Goal: Task Accomplishment & Management: Complete application form

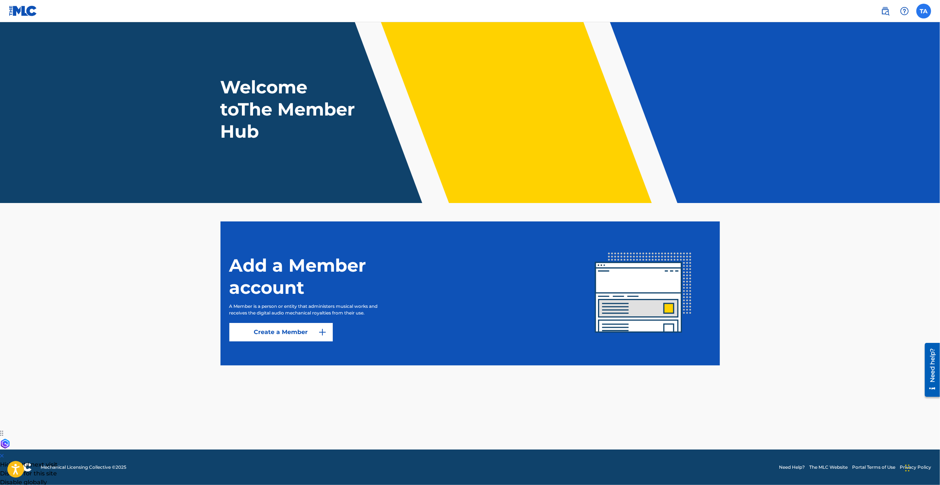
click at [924, 15] on label at bounding box center [924, 11] width 15 height 15
click at [924, 11] on input "TA [PERSON_NAME] [EMAIL_ADDRESS][DOMAIN_NAME] Notification Preferences Profile …" at bounding box center [924, 11] width 0 height 0
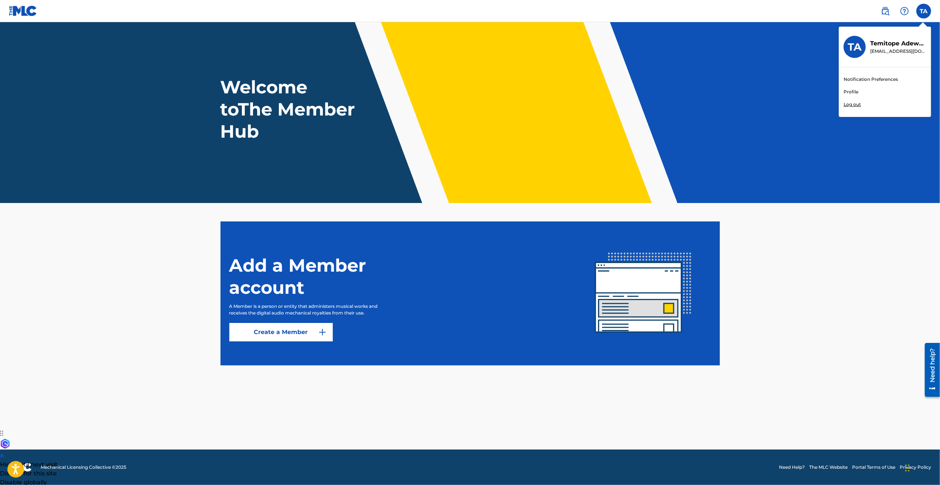
click at [851, 91] on link "Profile" at bounding box center [851, 92] width 15 height 7
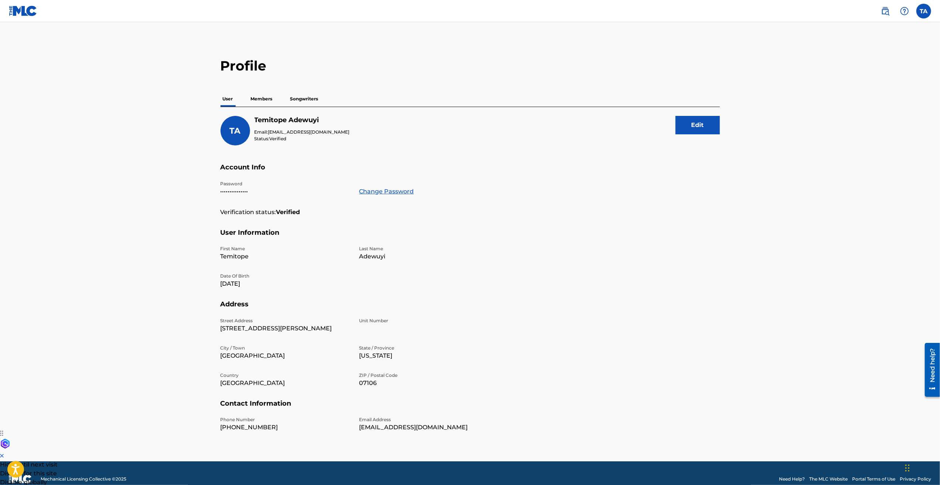
click at [269, 96] on p "Members" at bounding box center [262, 99] width 26 height 16
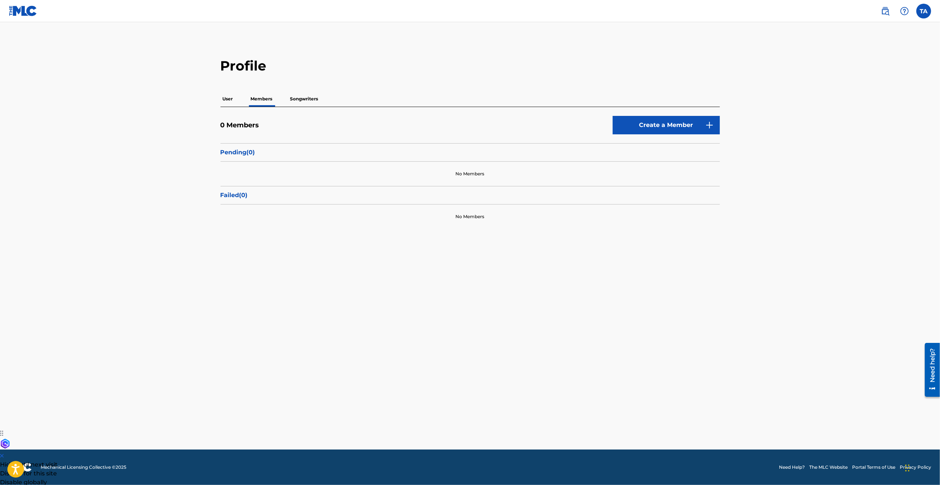
click at [304, 96] on p "Songwriters" at bounding box center [304, 99] width 33 height 16
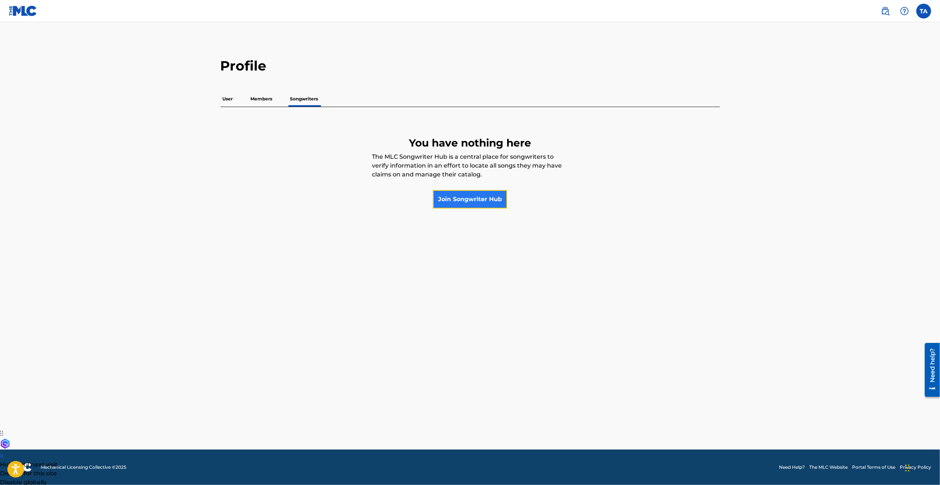
click at [437, 200] on link "Join Songwriter Hub" at bounding box center [470, 199] width 74 height 18
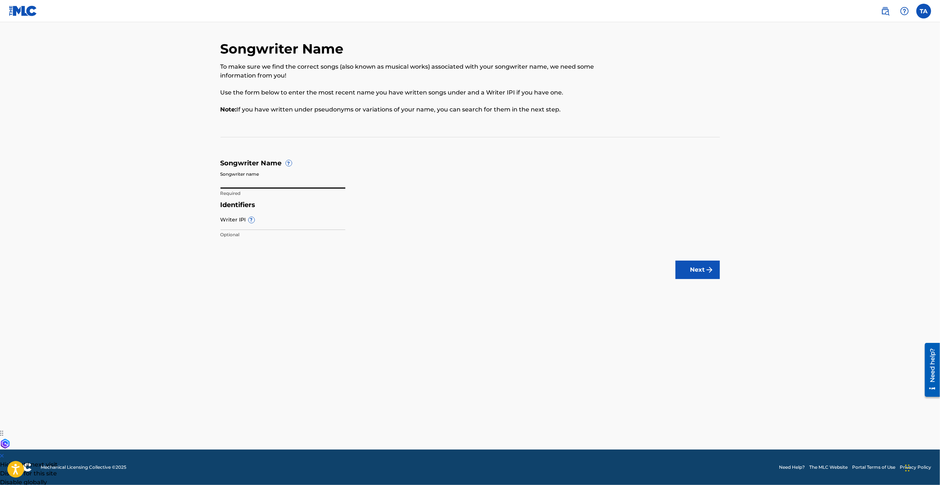
click at [260, 181] on input "Songwriter name" at bounding box center [283, 178] width 125 height 21
type input "[PERSON_NAME]"
click at [232, 221] on input "Writer IPI ?" at bounding box center [283, 219] width 125 height 21
paste input "01311089979"
click at [232, 226] on input "01311089979" at bounding box center [283, 219] width 125 height 21
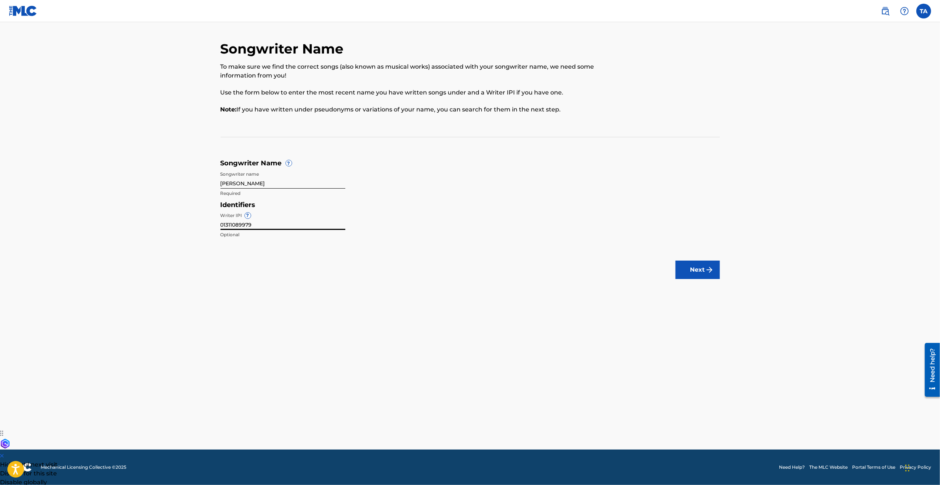
type input "01311089979"
click at [293, 369] on main "Songwriter Name To make sure we find the correct songs (also known as musical w…" at bounding box center [470, 236] width 940 height 428
click at [693, 273] on button "Next" at bounding box center [698, 270] width 44 height 18
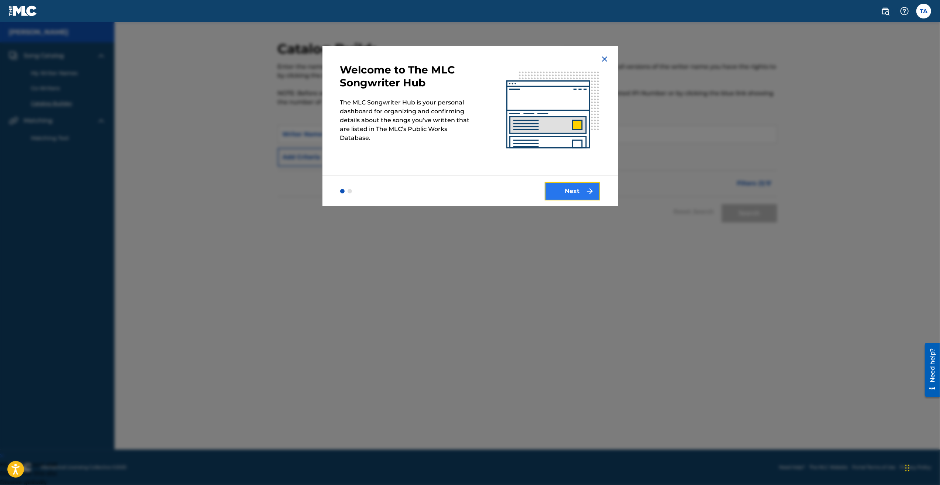
click at [576, 193] on button "Next" at bounding box center [572, 191] width 55 height 18
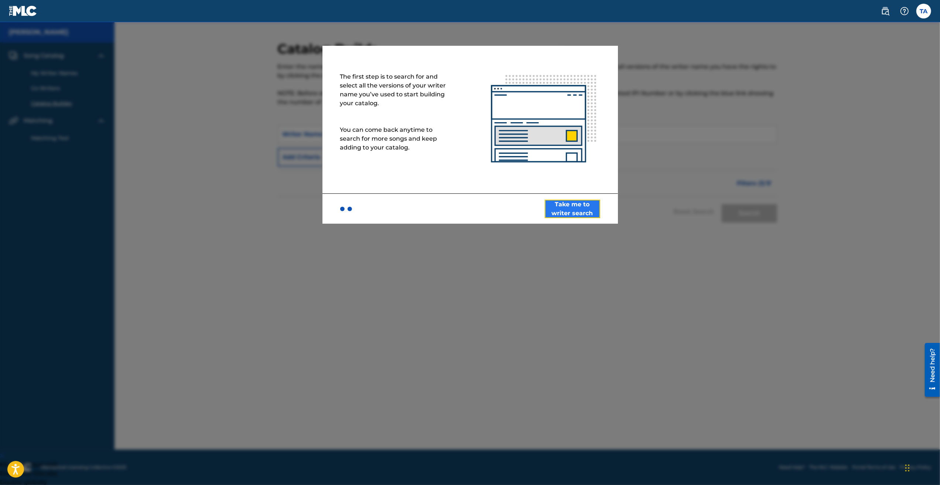
click at [562, 208] on button "Take me to writer search" at bounding box center [572, 209] width 55 height 18
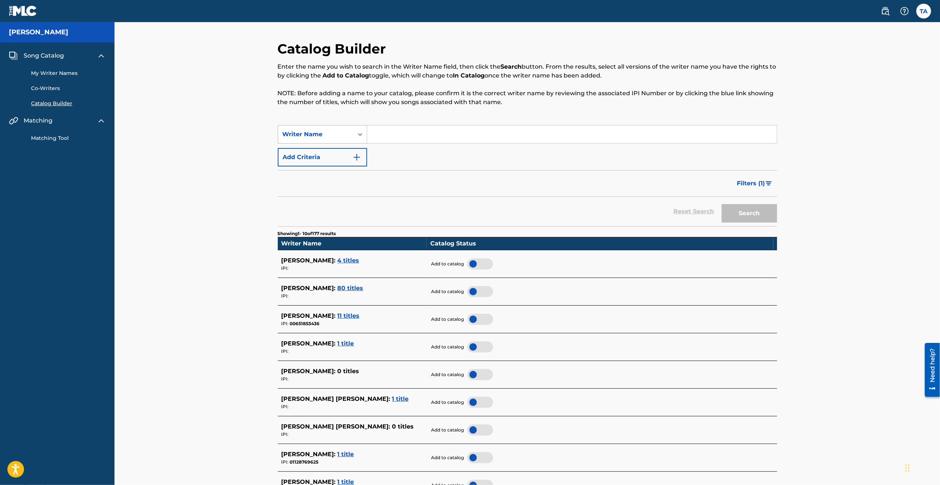
click at [334, 135] on div "Writer Name" at bounding box center [316, 134] width 66 height 9
click at [311, 171] on div "Writer Name" at bounding box center [322, 171] width 89 height 18
click at [399, 134] on input "Search Form" at bounding box center [572, 135] width 410 height 18
type input "[PERSON_NAME]"
click at [331, 160] on button "Add Criteria" at bounding box center [322, 157] width 89 height 18
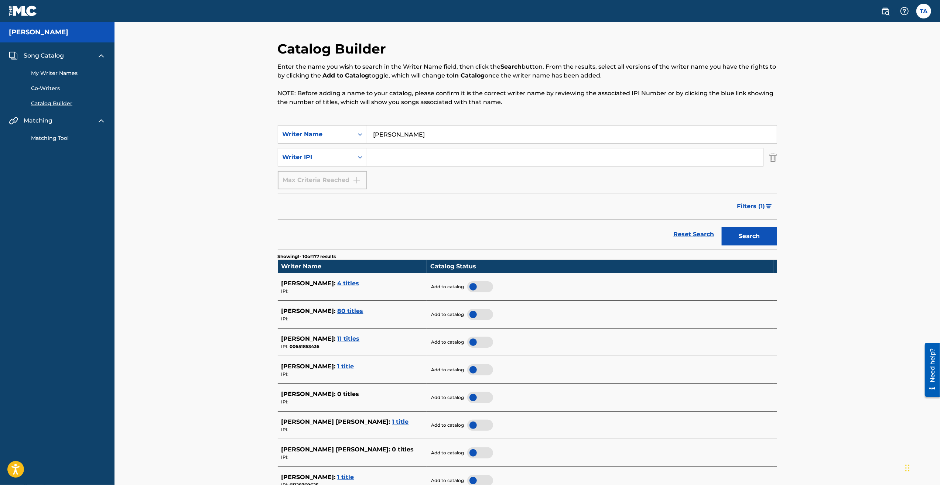
paste input "01311089979"
click at [387, 155] on input "01311089979" at bounding box center [565, 158] width 396 height 18
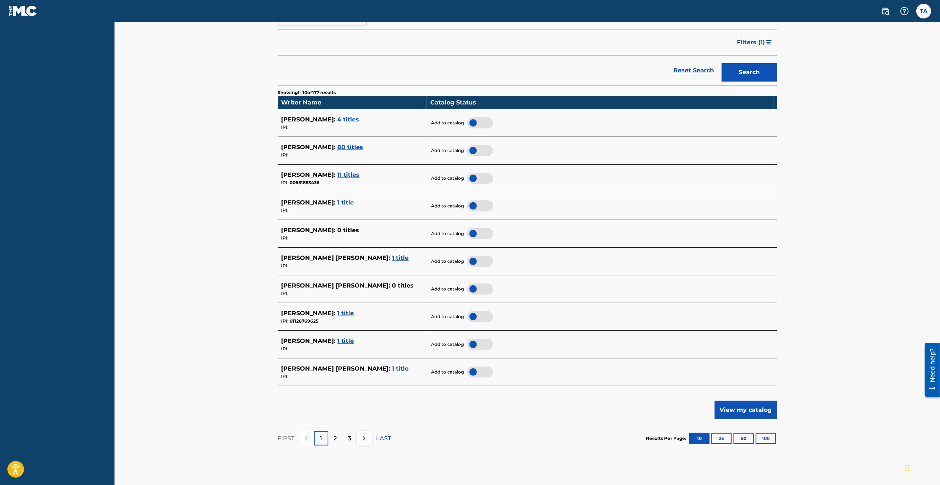
scroll to position [185, 0]
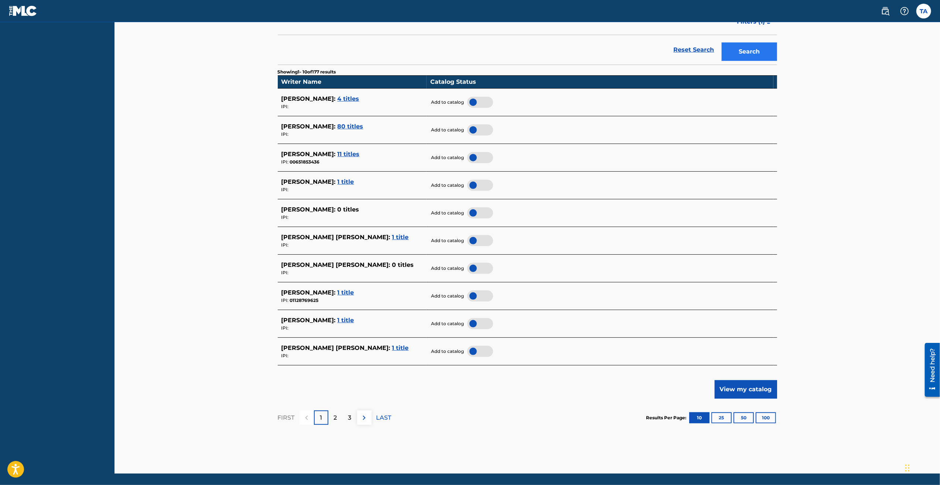
type input "01311089979"
click at [755, 47] on button "Search" at bounding box center [749, 51] width 55 height 18
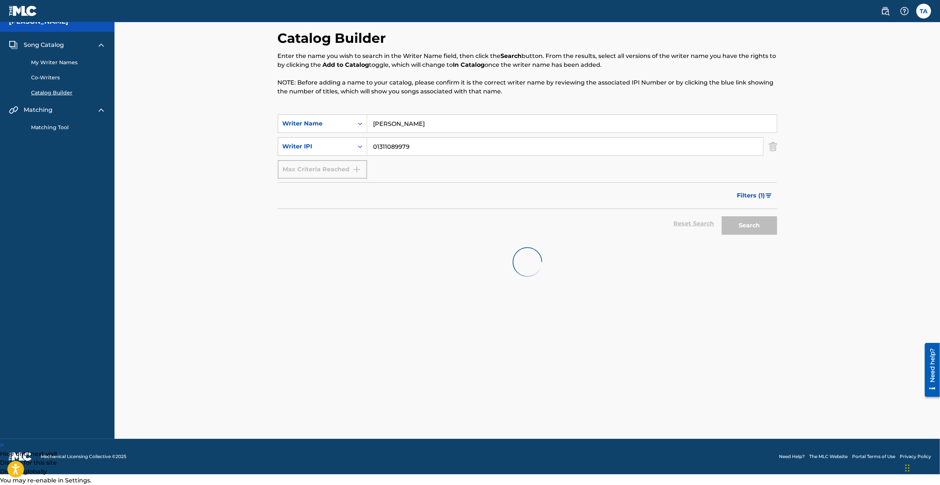
scroll to position [0, 0]
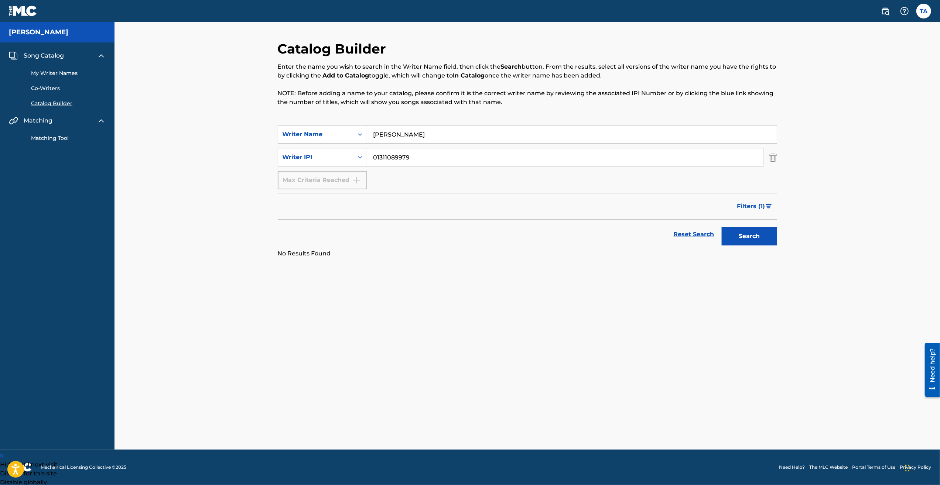
drag, startPoint x: 435, startPoint y: 137, endPoint x: 368, endPoint y: 133, distance: 67.0
click at [369, 133] on input "[PERSON_NAME]" at bounding box center [572, 135] width 410 height 18
click at [377, 133] on input "tTemivalentino" at bounding box center [572, 135] width 410 height 18
type input "Temivalentino"
drag, startPoint x: 414, startPoint y: 158, endPoint x: 366, endPoint y: 158, distance: 48.8
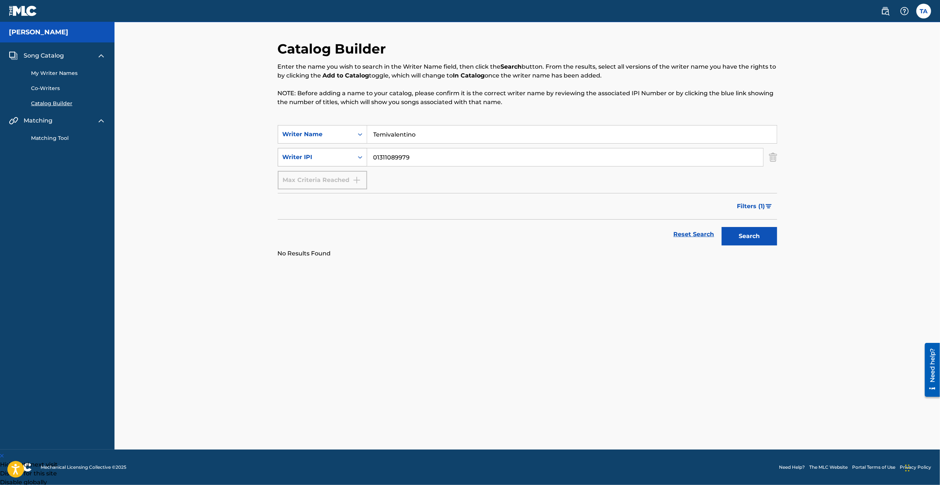
click at [366, 158] on div "SearchWithCriteria6ec0ca4f-5b17-4abc-839c-0a5fb431c045 Writer IPI 01311089979" at bounding box center [527, 157] width 499 height 18
paste input "0131109001"
click at [387, 155] on input "01311090019" at bounding box center [565, 158] width 396 height 18
type input "01311090019"
click at [743, 242] on button "Search" at bounding box center [749, 236] width 55 height 18
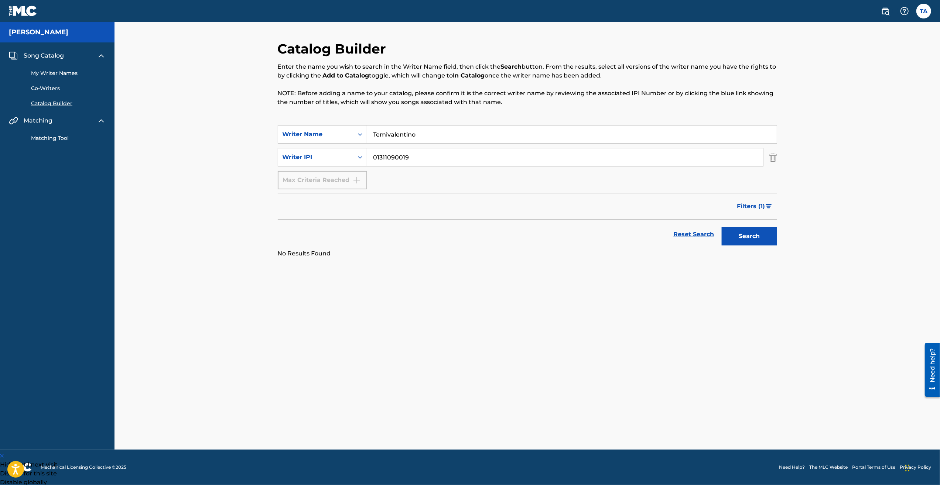
click at [46, 103] on link "Catalog Builder" at bounding box center [68, 104] width 75 height 8
click at [347, 132] on div "Writer Name" at bounding box center [316, 134] width 66 height 9
click at [352, 133] on div "Writer Name" at bounding box center [315, 134] width 75 height 14
click at [348, 156] on div "Writer IPI" at bounding box center [316, 157] width 66 height 9
click at [325, 220] on div "Reset Search Search" at bounding box center [527, 235] width 499 height 30
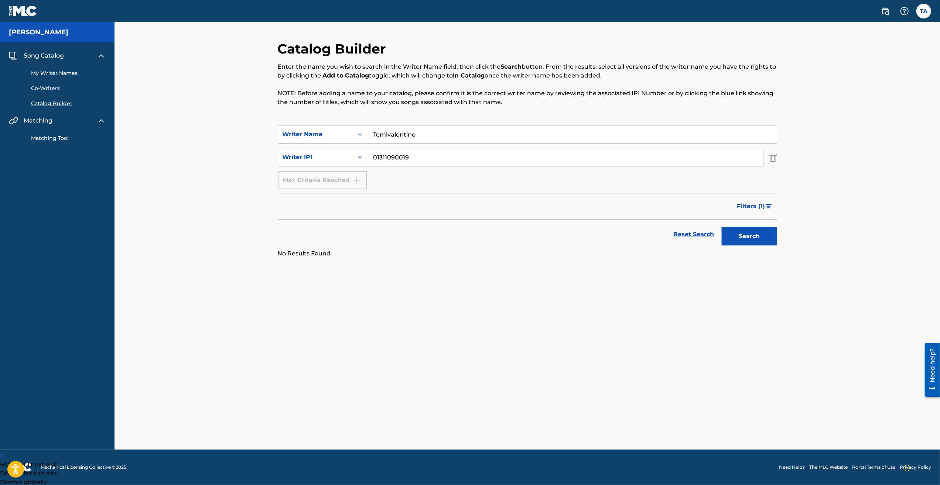
click at [340, 177] on div "Max Criteria Reached" at bounding box center [322, 180] width 89 height 18
click at [41, 56] on span "Song Catalog" at bounding box center [44, 55] width 40 height 9
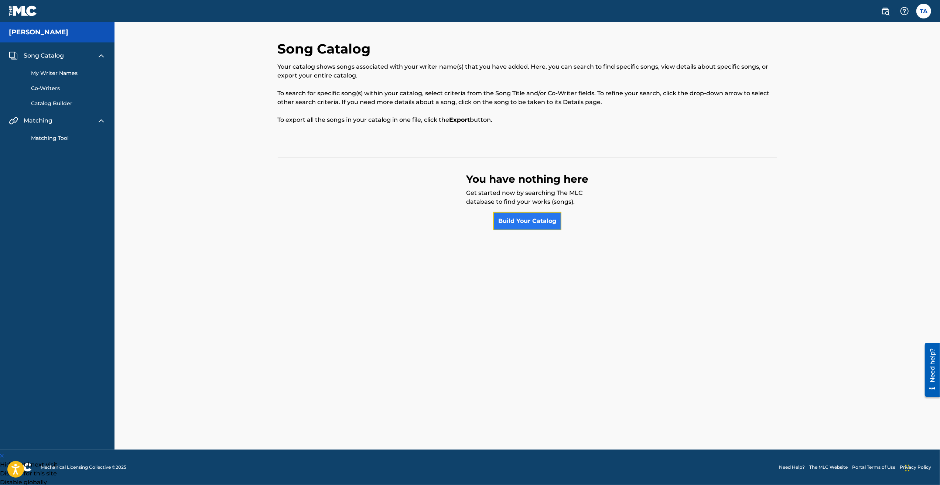
click at [520, 222] on link "Build Your Catalog" at bounding box center [527, 221] width 68 height 18
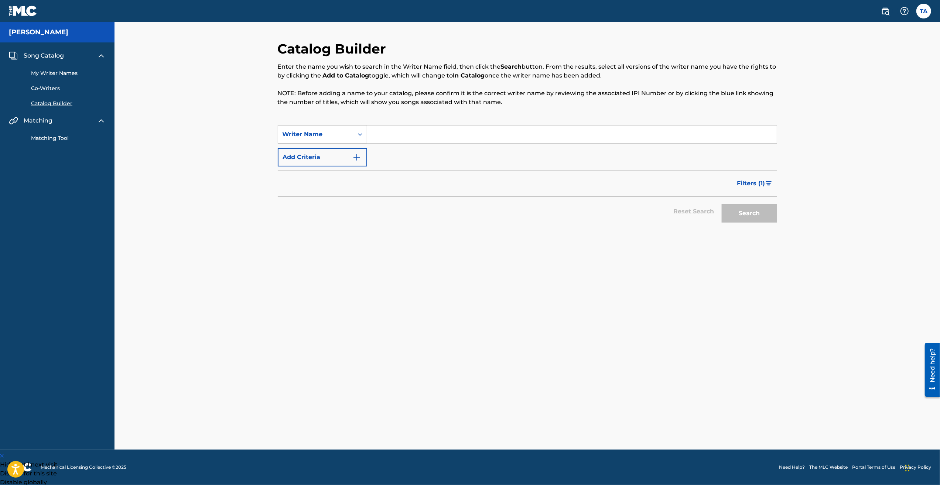
click at [339, 125] on div "Writer Name" at bounding box center [322, 134] width 89 height 18
click at [391, 134] on input "Search Form" at bounding box center [572, 135] width 410 height 18
type input "[PERSON_NAME]"
click at [339, 156] on button "Add Criteria" at bounding box center [322, 157] width 89 height 18
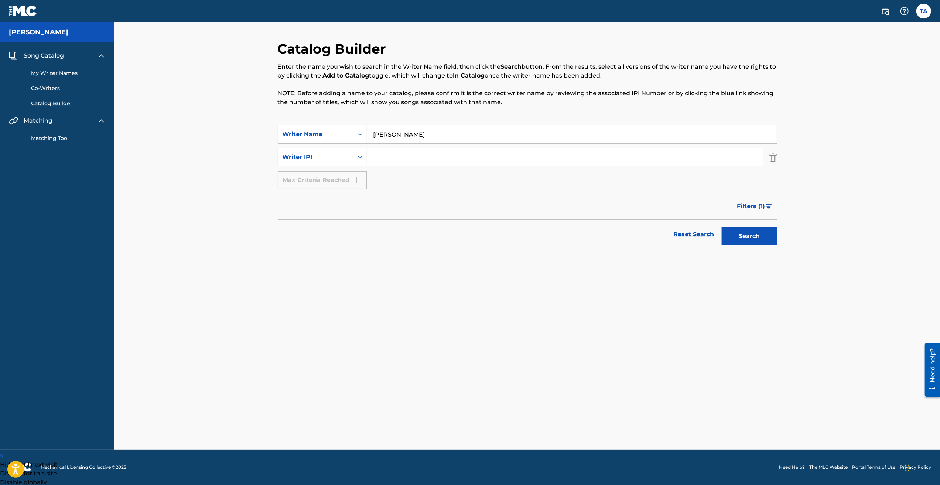
click at [409, 162] on input "Search Form" at bounding box center [565, 158] width 396 height 18
type input "01311089979"
click at [726, 237] on button "Search" at bounding box center [749, 236] width 55 height 18
click at [47, 72] on link "My Writer Names" at bounding box center [68, 73] width 75 height 8
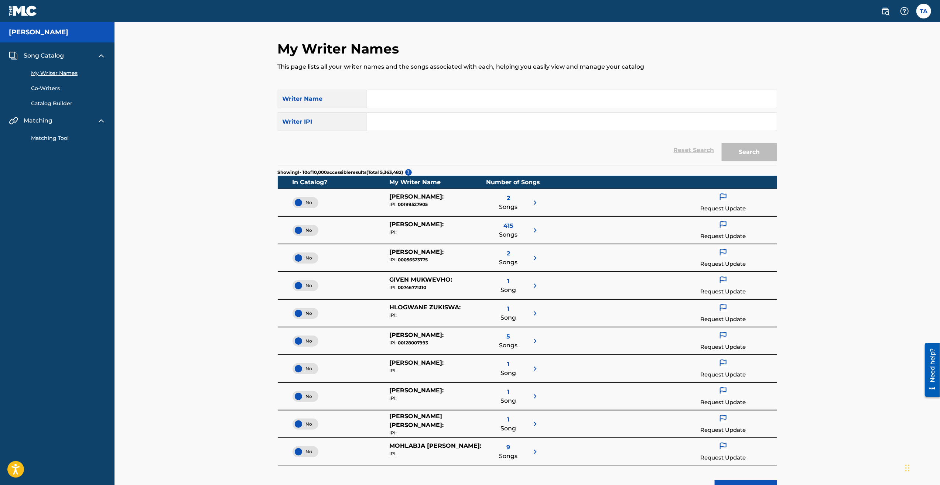
click at [416, 104] on input "Search Form" at bounding box center [572, 99] width 410 height 18
type input "[PERSON_NAME]"
click at [401, 116] on input "Search Form" at bounding box center [572, 122] width 410 height 18
paste input "01311089979"
type input "01311089979"
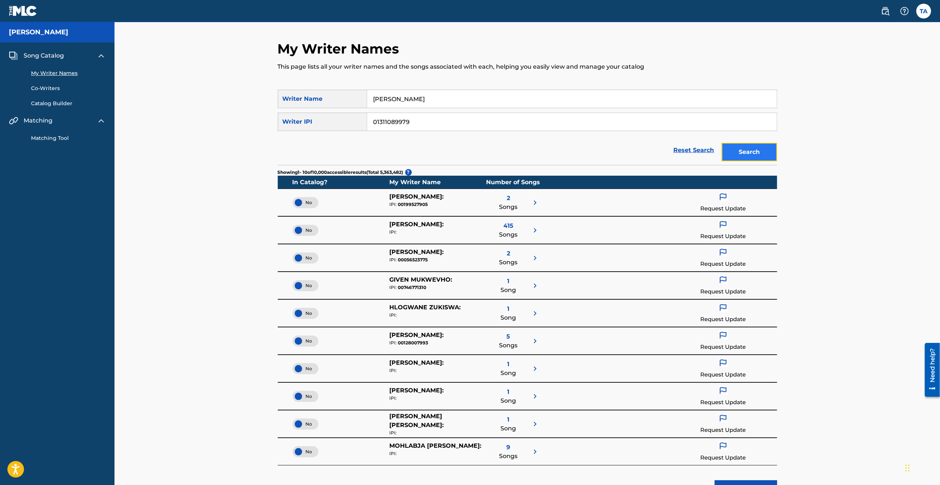
click at [754, 156] on button "Search" at bounding box center [749, 152] width 55 height 18
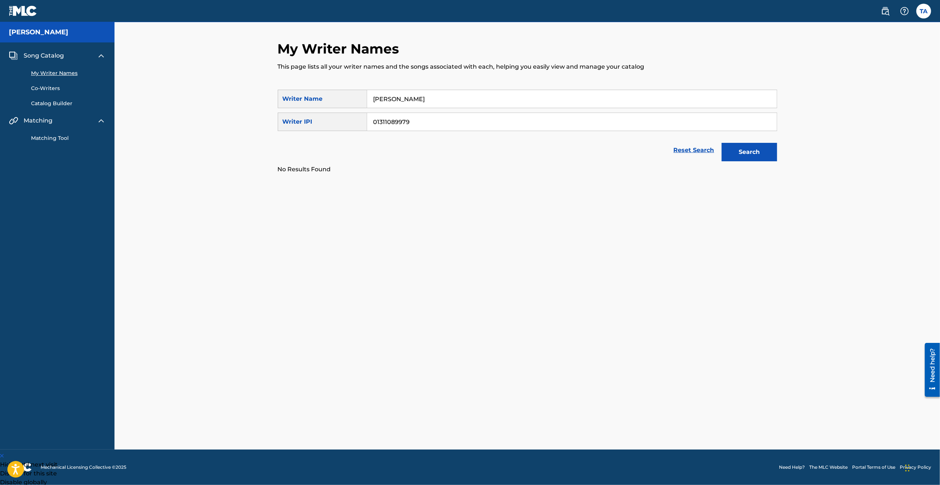
click at [58, 137] on link "Matching Tool" at bounding box center [68, 138] width 75 height 8
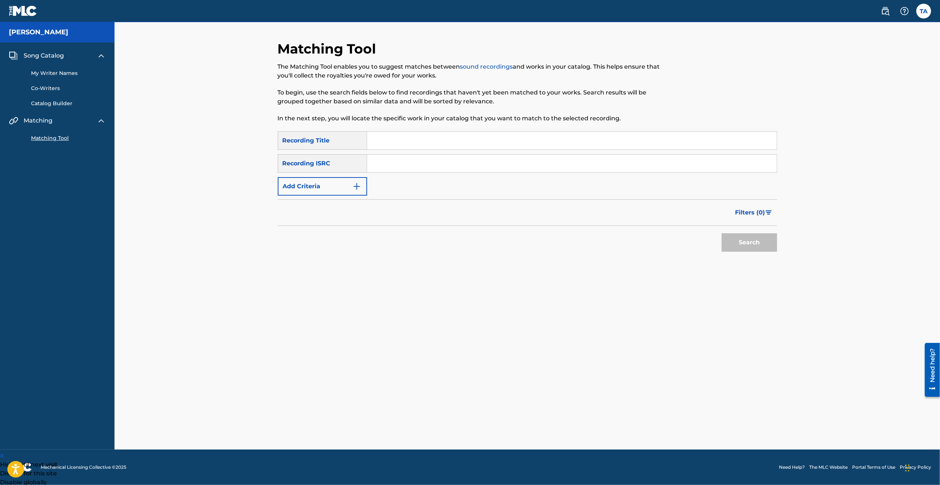
click at [390, 143] on input "Search Form" at bounding box center [572, 141] width 410 height 18
click at [188, 127] on div "Matching Tool The Matching Tool enables you to suggest matches between sound re…" at bounding box center [528, 236] width 826 height 428
click at [429, 145] on input "Search Form" at bounding box center [572, 141] width 410 height 18
click at [431, 143] on input "Search Form" at bounding box center [572, 141] width 410 height 18
type input "follow follow"
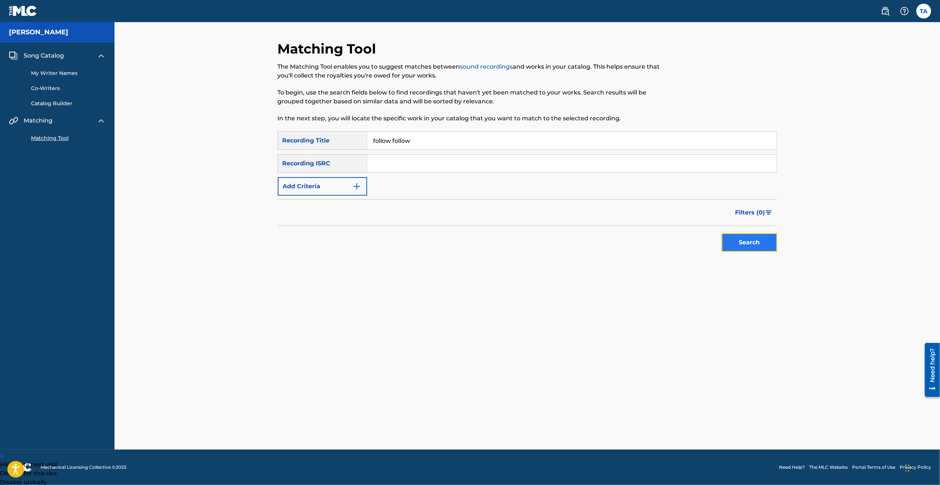
click at [736, 251] on button "Search" at bounding box center [749, 242] width 55 height 18
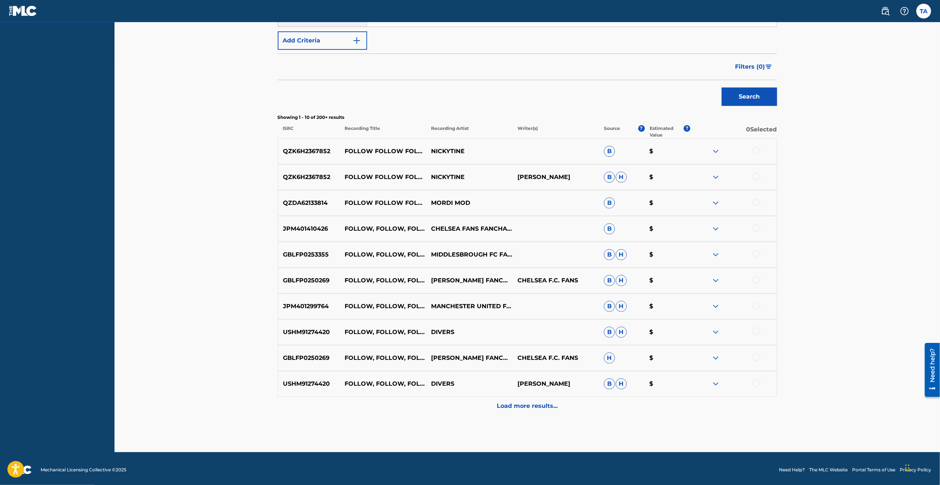
scroll to position [148, 0]
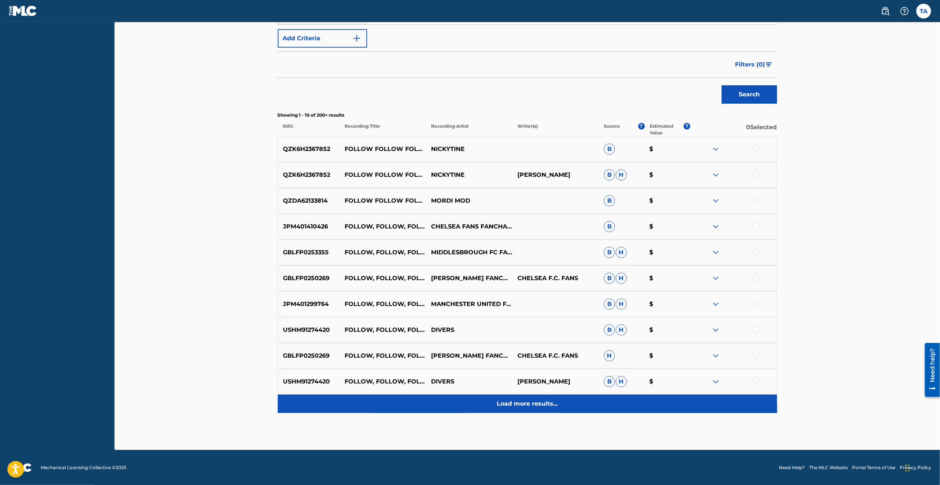
click at [541, 409] on div "Load more results..." at bounding box center [527, 404] width 499 height 18
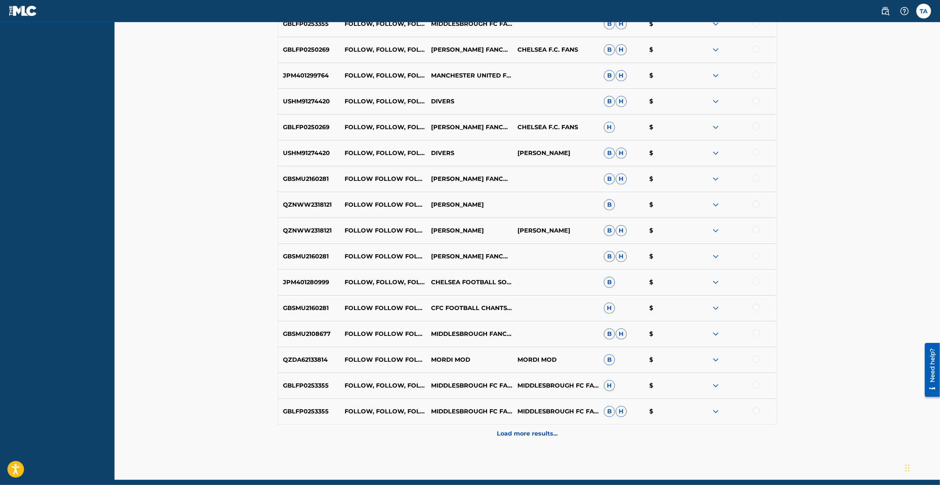
scroll to position [407, 0]
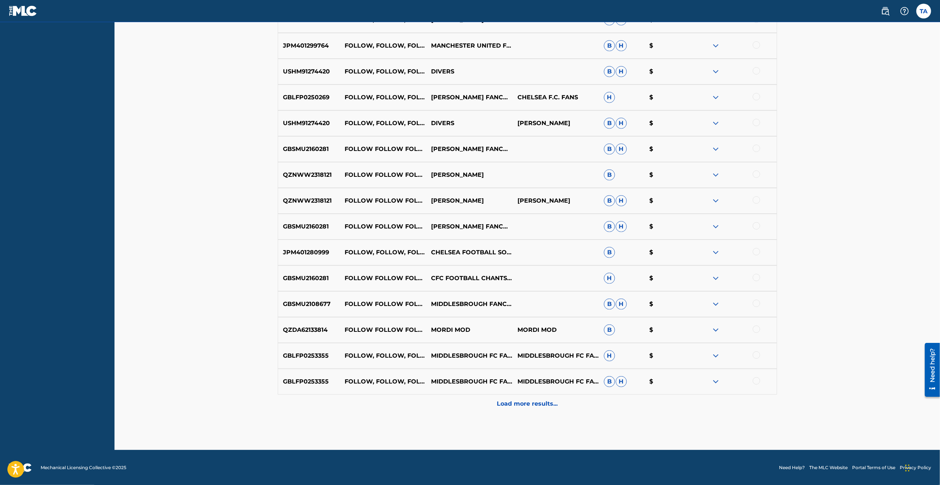
click at [523, 402] on p "Load more results..." at bounding box center [527, 404] width 61 height 9
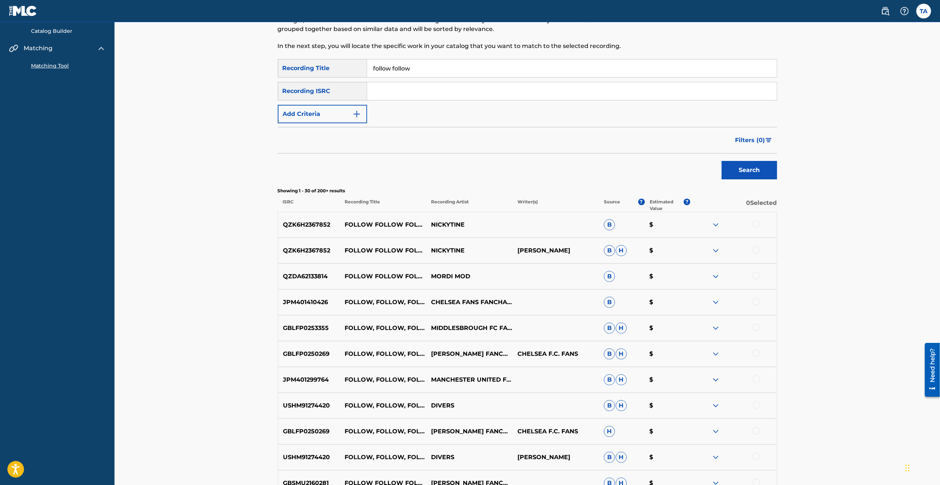
scroll to position [37, 0]
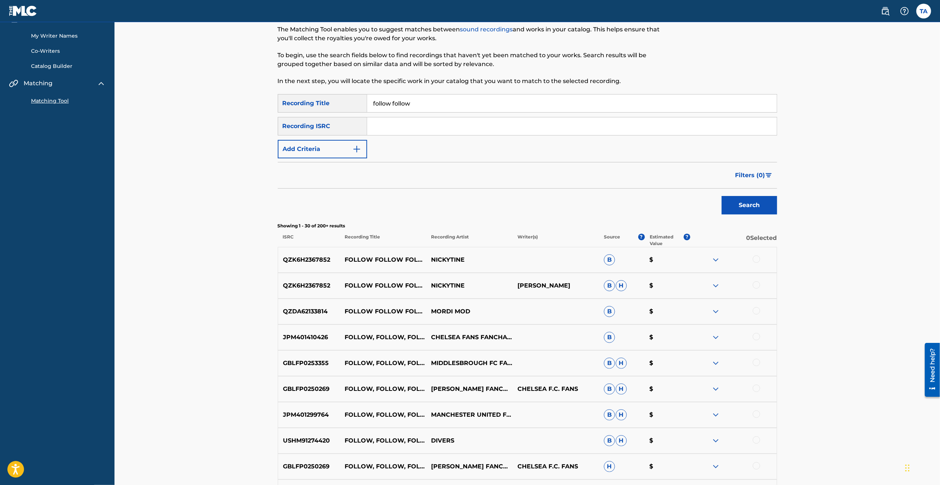
click at [400, 123] on input "Search Form" at bounding box center [572, 126] width 410 height 18
paste input "QZZ7V2556669"
type input "QZZ7V2556669"
click at [747, 205] on button "Search" at bounding box center [749, 205] width 55 height 18
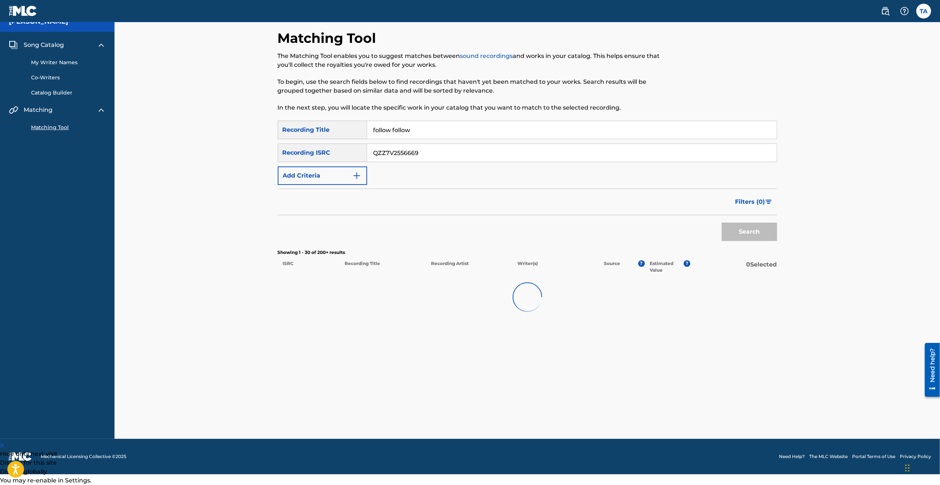
scroll to position [0, 0]
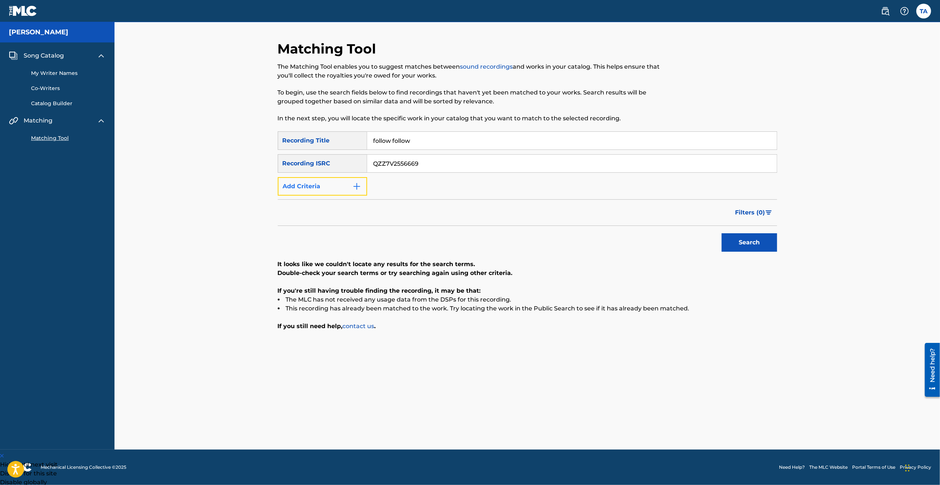
click at [347, 190] on button "Add Criteria" at bounding box center [322, 186] width 89 height 18
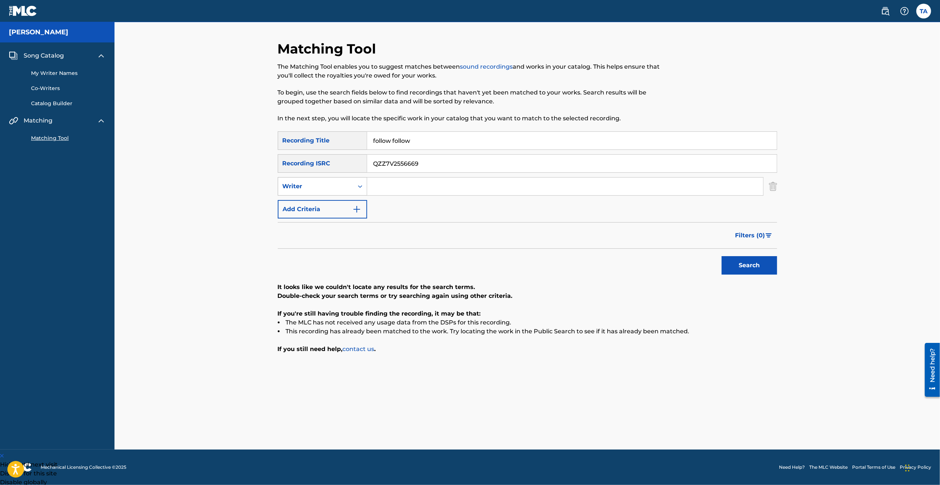
click at [349, 188] on div "Writer" at bounding box center [315, 187] width 75 height 14
click at [382, 188] on input "Search Form" at bounding box center [565, 187] width 396 height 18
type input "[PERSON_NAME]"
click at [765, 266] on button "Search" at bounding box center [749, 265] width 55 height 18
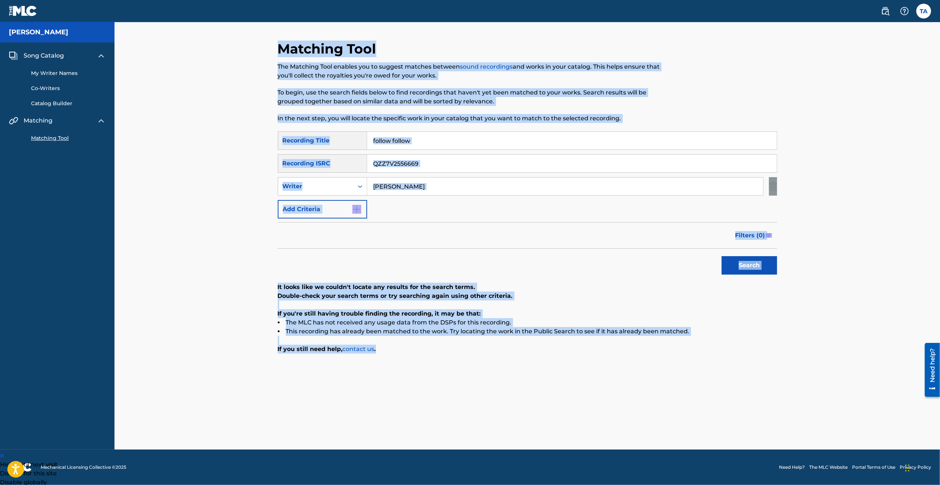
drag, startPoint x: 244, startPoint y: 35, endPoint x: 861, endPoint y: 367, distance: 700.6
click at [861, 367] on div "Matching Tool The Matching Tool enables you to suggest matches between sound re…" at bounding box center [528, 236] width 826 height 428
click at [48, 103] on link "Catalog Builder" at bounding box center [68, 104] width 75 height 8
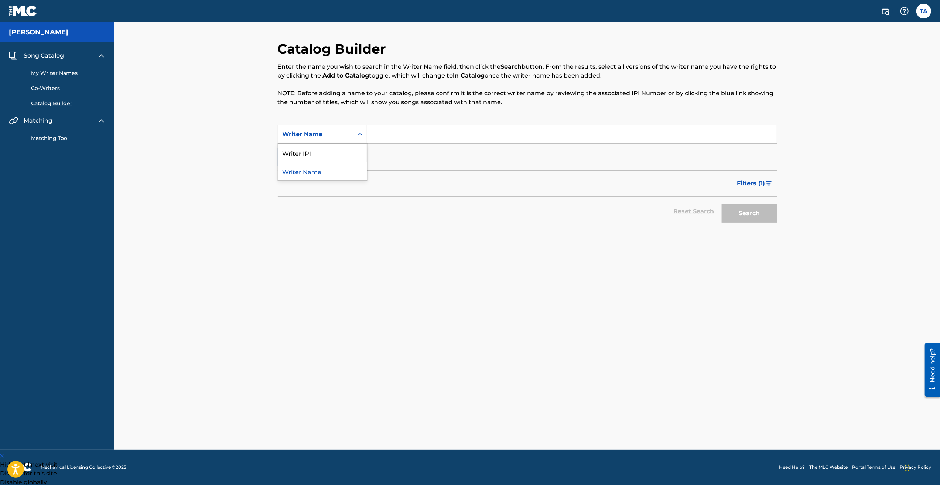
click at [360, 134] on icon "Search Form" at bounding box center [359, 134] width 7 height 7
click at [374, 135] on input "Search Form" at bounding box center [572, 135] width 410 height 18
type input "[PERSON_NAME]"
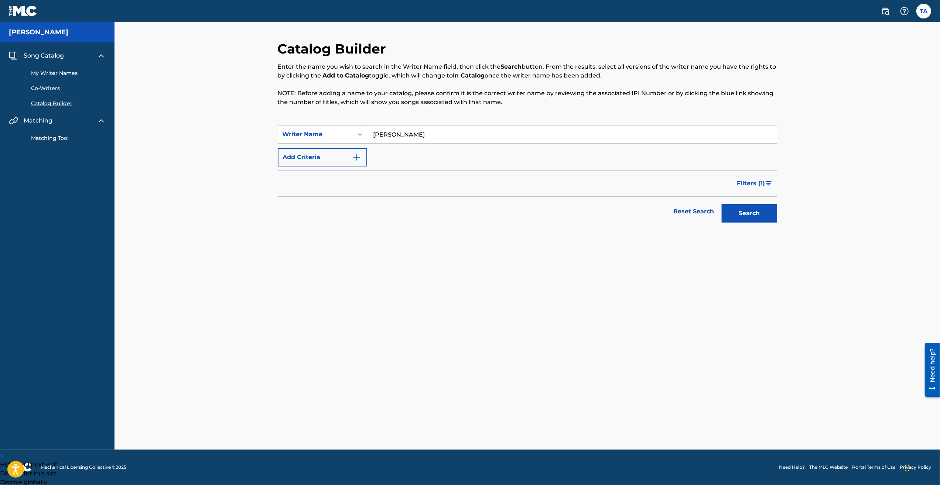
click at [391, 163] on div "SearchWithCriteriad78a2934-2459-42bb-999e-93a6178c7fef Writer Name [PERSON_NAME…" at bounding box center [527, 145] width 499 height 41
click at [354, 156] on img "Search Form" at bounding box center [356, 157] width 9 height 9
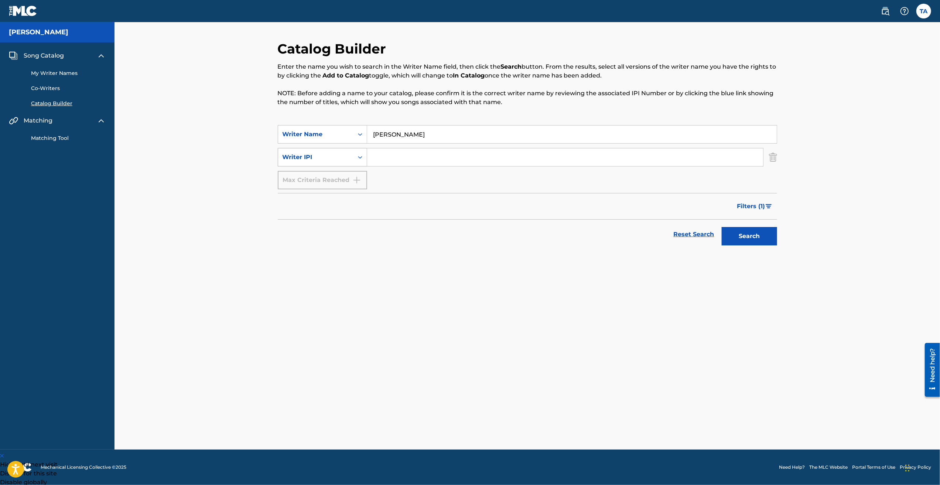
click at [361, 157] on icon "Search Form" at bounding box center [360, 157] width 4 height 3
click at [344, 183] on div "Writer IPI" at bounding box center [322, 176] width 89 height 18
click at [378, 158] on input "Search Form" at bounding box center [565, 158] width 396 height 18
type input "01311089979"
click at [743, 238] on button "Search" at bounding box center [749, 236] width 55 height 18
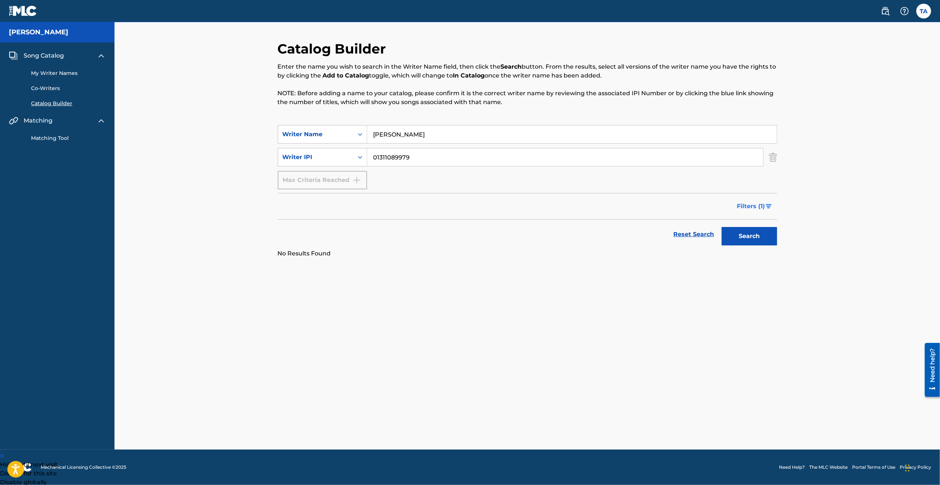
click at [749, 204] on span "Filters ( 1 )" at bounding box center [751, 206] width 28 height 9
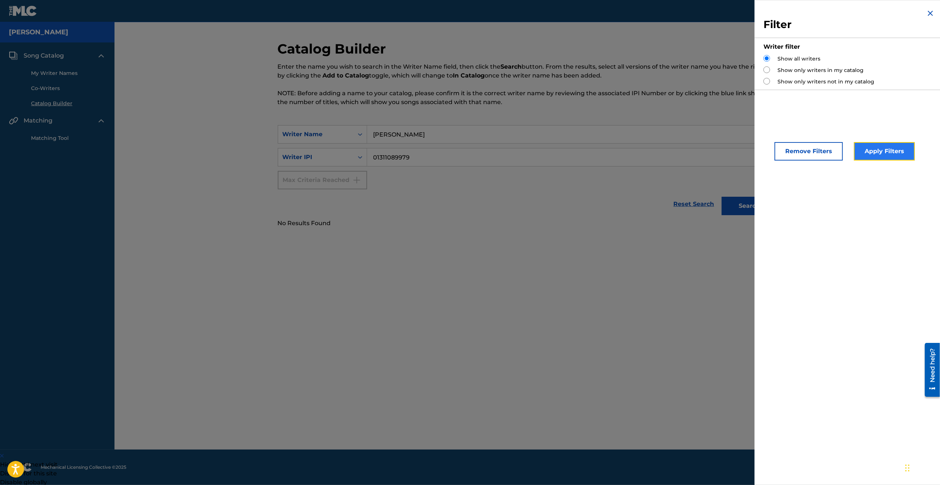
click at [876, 154] on button "Apply Filters" at bounding box center [884, 151] width 61 height 18
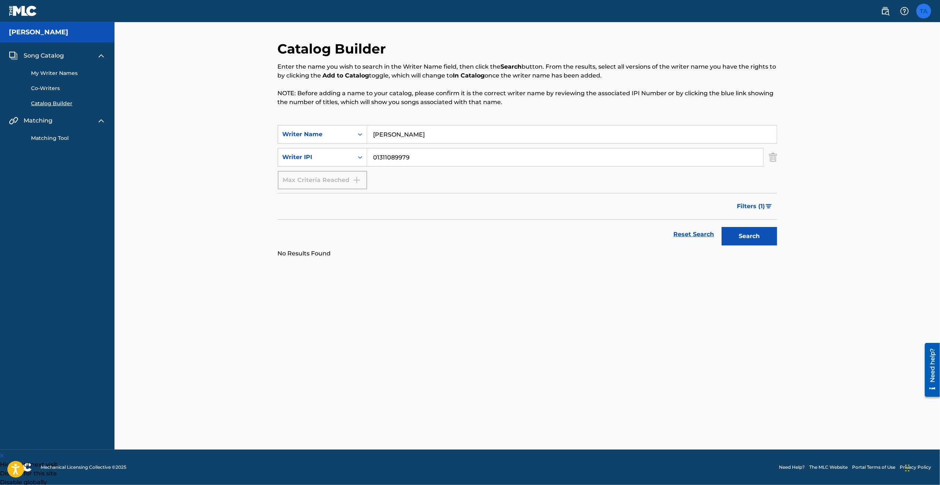
click at [922, 7] on label at bounding box center [924, 11] width 15 height 15
click at [924, 11] on input "TA [PERSON_NAME] [EMAIL_ADDRESS][DOMAIN_NAME] Notification Preferences Profile …" at bounding box center [924, 11] width 0 height 0
click at [853, 92] on link "Profile" at bounding box center [851, 92] width 15 height 7
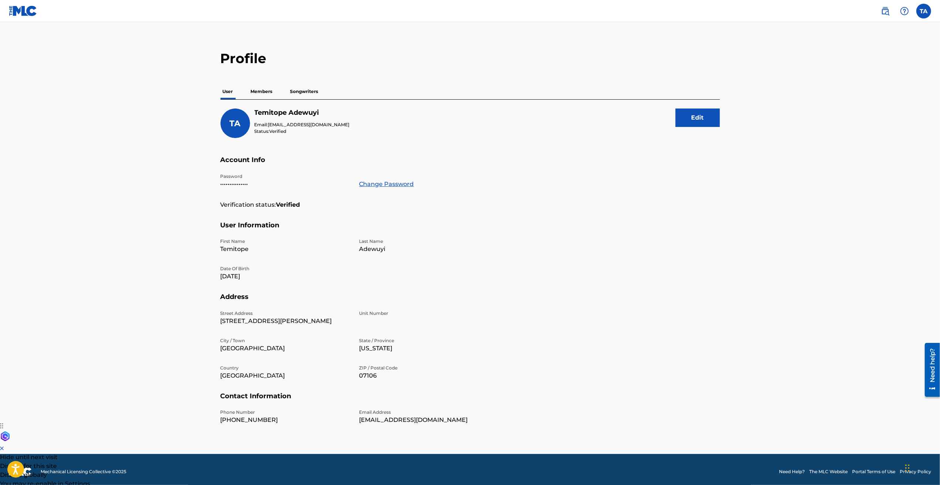
scroll to position [12, 0]
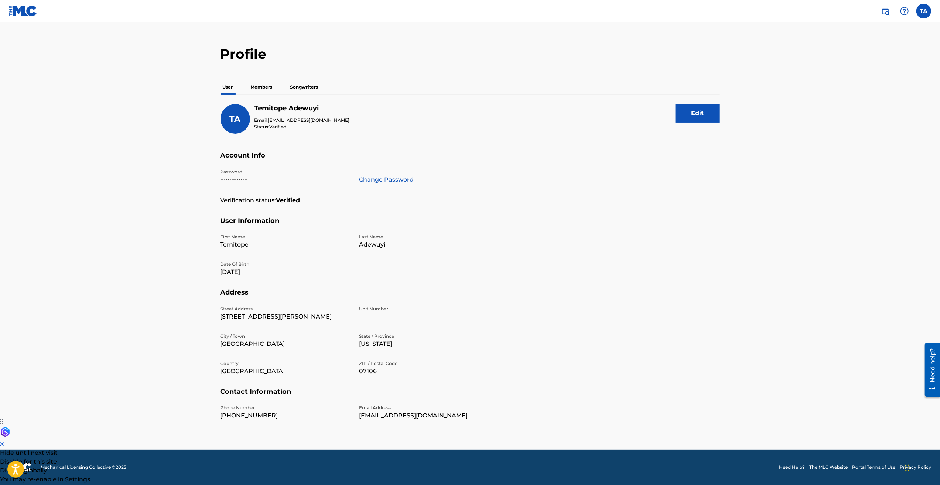
click at [311, 87] on p "Songwriters" at bounding box center [304, 87] width 33 height 16
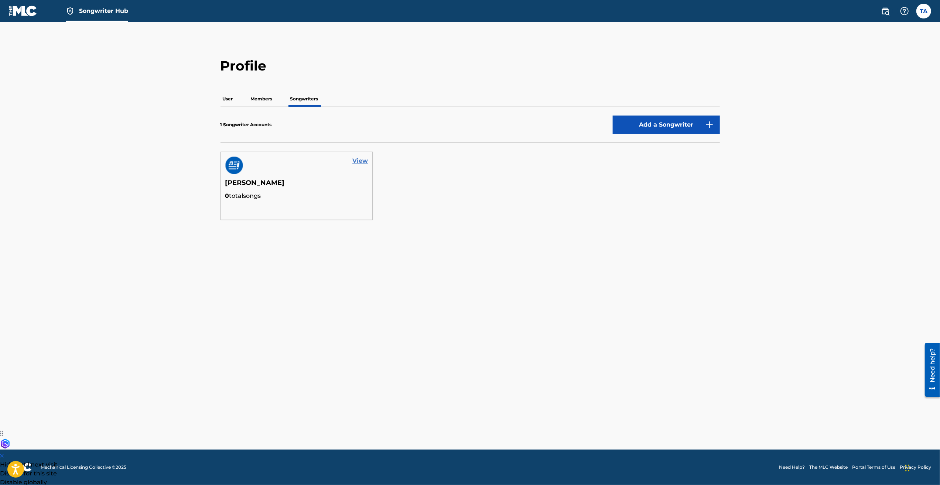
click at [356, 159] on link "View" at bounding box center [360, 161] width 16 height 9
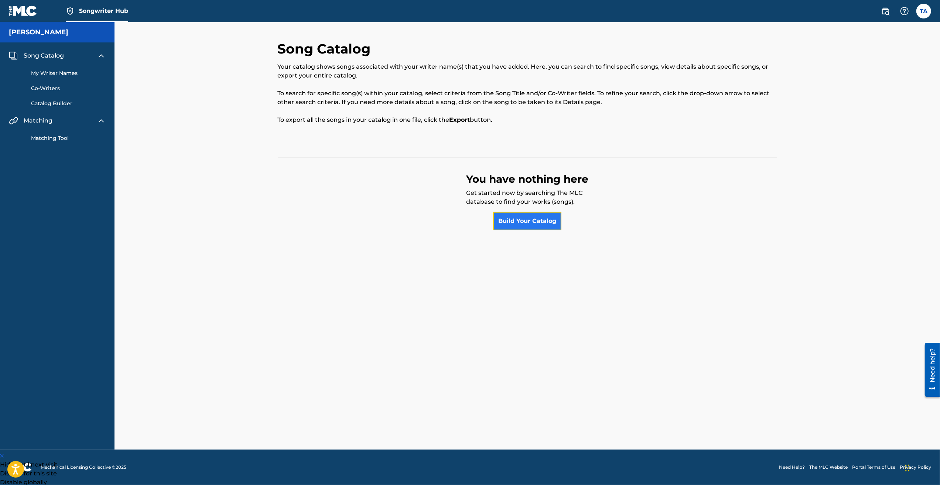
click at [526, 225] on link "Build Your Catalog" at bounding box center [527, 221] width 68 height 18
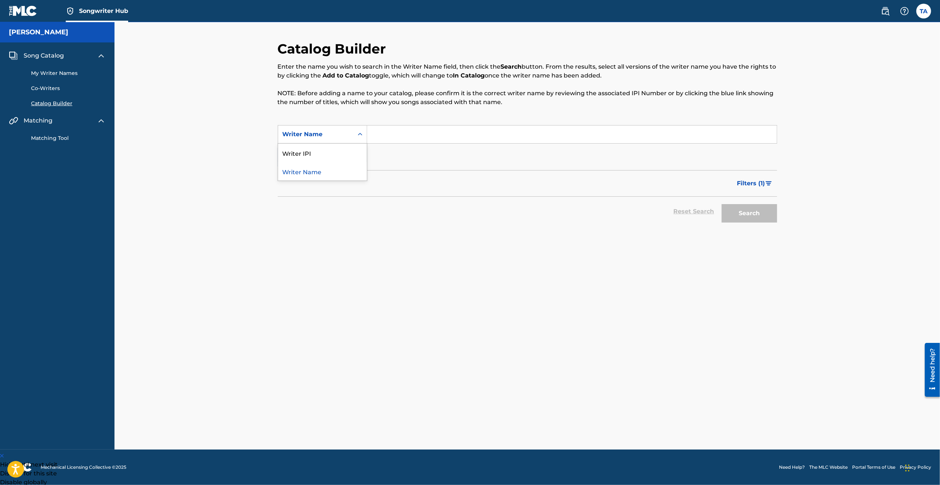
click at [361, 134] on icon "Search Form" at bounding box center [360, 134] width 4 height 3
click at [326, 152] on div "Writer IPI" at bounding box center [322, 153] width 89 height 18
click at [342, 137] on div "Writer IPI" at bounding box center [316, 134] width 66 height 9
click at [327, 168] on div "Writer IPI" at bounding box center [322, 171] width 89 height 18
click at [341, 135] on div "Writer IPI" at bounding box center [316, 134] width 66 height 9
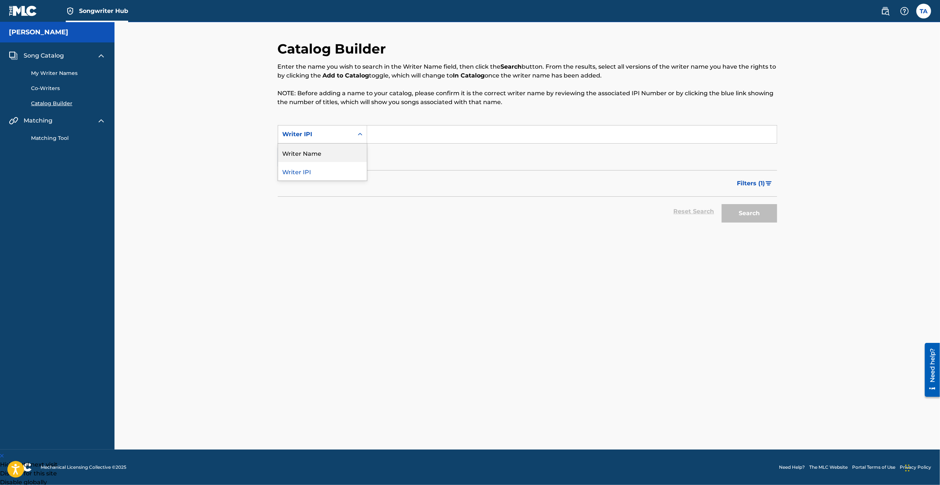
click at [325, 153] on div "Writer Name" at bounding box center [322, 153] width 89 height 18
click at [380, 134] on input "Search Form" at bounding box center [572, 135] width 410 height 18
type input "[PERSON_NAME]"
click at [350, 156] on button "Add Criteria" at bounding box center [322, 157] width 89 height 18
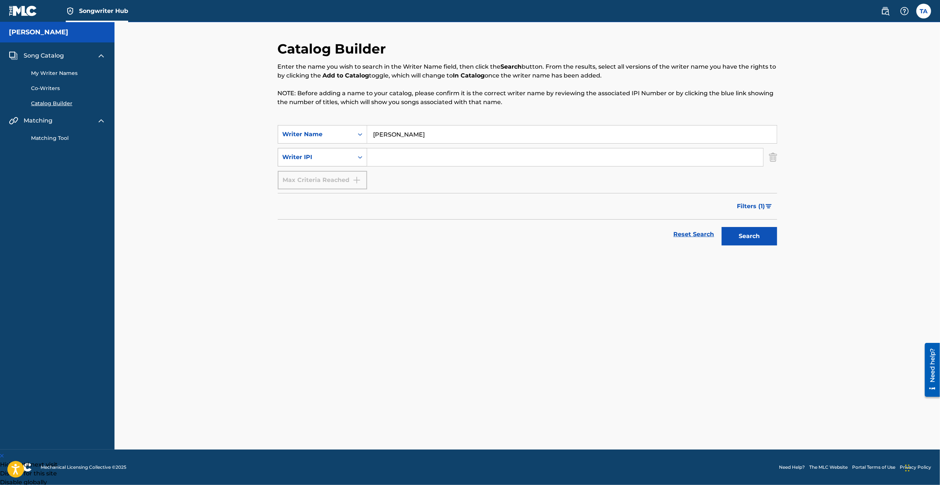
click at [347, 158] on div "Writer IPI" at bounding box center [316, 157] width 66 height 9
click at [338, 176] on div "Writer IPI" at bounding box center [322, 176] width 89 height 18
click at [387, 156] on input "Search Form" at bounding box center [565, 158] width 396 height 18
type input "01311089979"
click at [747, 239] on button "Search" at bounding box center [749, 236] width 55 height 18
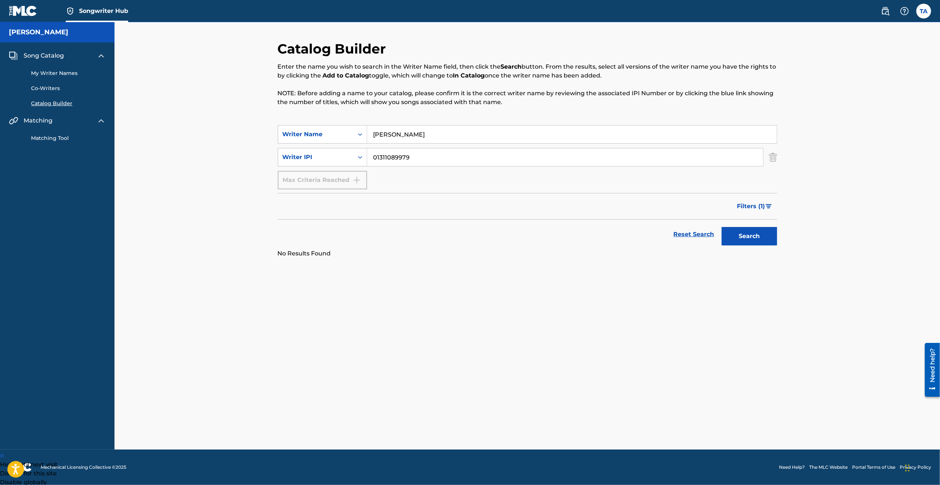
drag, startPoint x: 413, startPoint y: 157, endPoint x: 369, endPoint y: 156, distance: 43.2
click at [369, 156] on input "01311089979" at bounding box center [565, 158] width 396 height 18
click at [758, 238] on button "Search" at bounding box center [749, 236] width 55 height 18
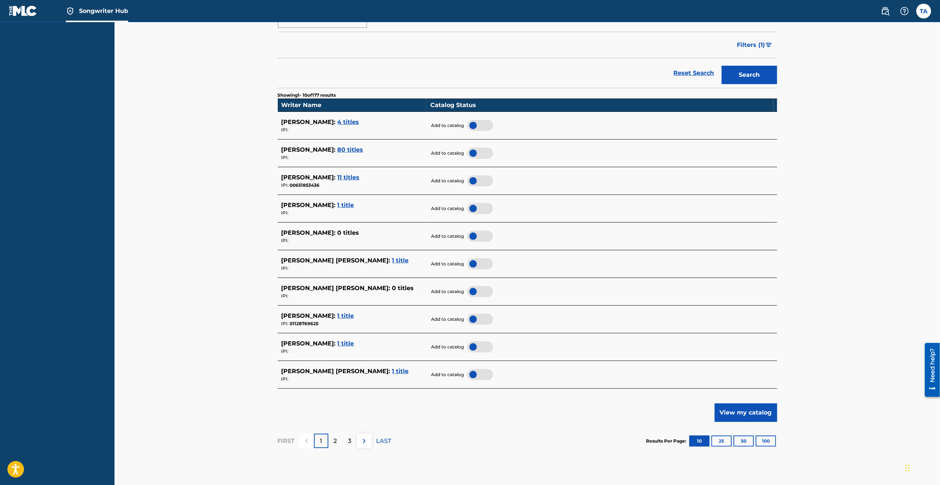
scroll to position [208, 0]
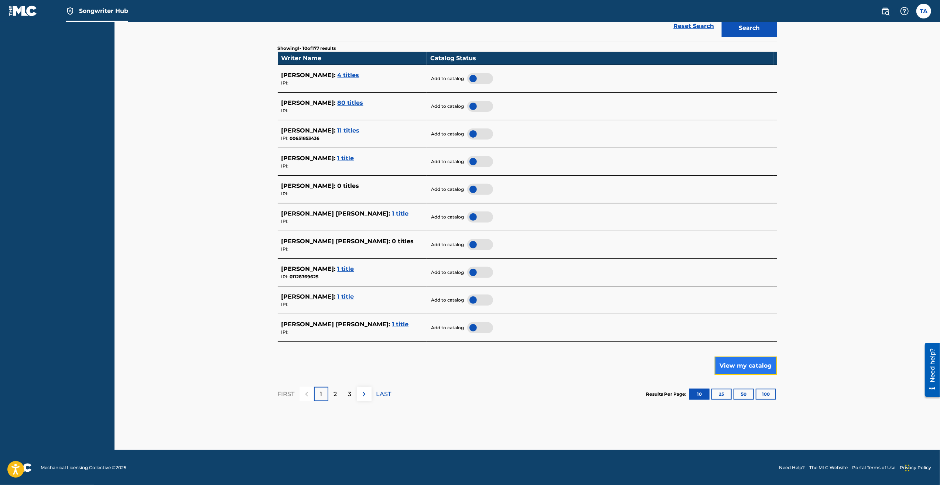
click at [740, 368] on button "View my catalog" at bounding box center [746, 366] width 62 height 18
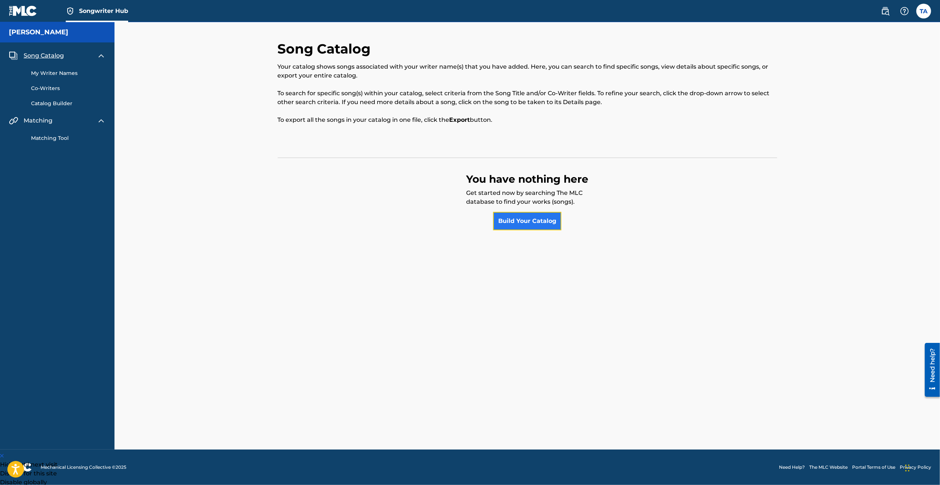
click at [516, 219] on link "Build Your Catalog" at bounding box center [527, 221] width 68 height 18
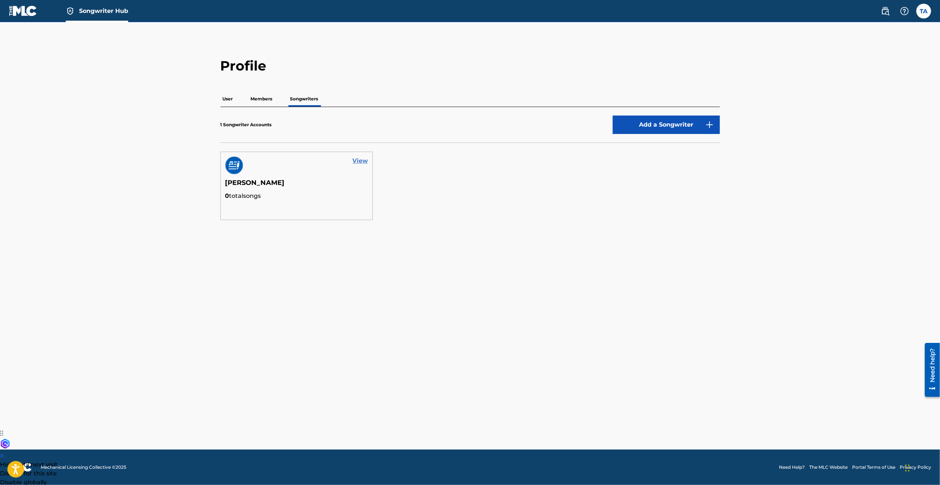
click at [354, 159] on link "View" at bounding box center [360, 161] width 16 height 9
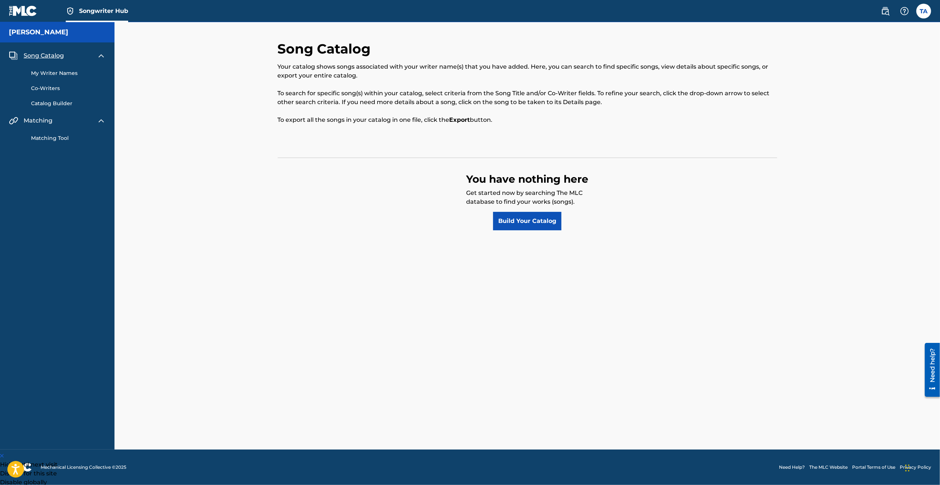
click at [43, 104] on link "Catalog Builder" at bounding box center [68, 104] width 75 height 8
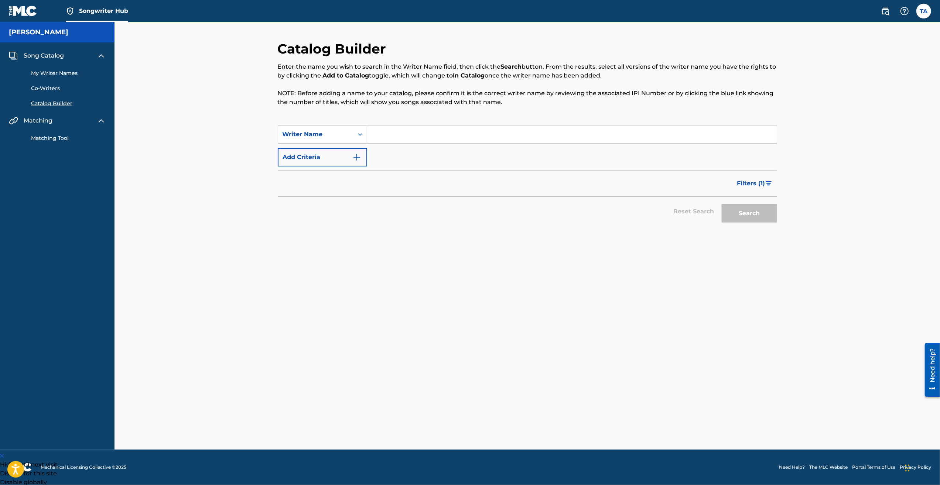
click at [688, 210] on div "Reset Search Search" at bounding box center [527, 212] width 499 height 30
